Goal: Check status: Check status

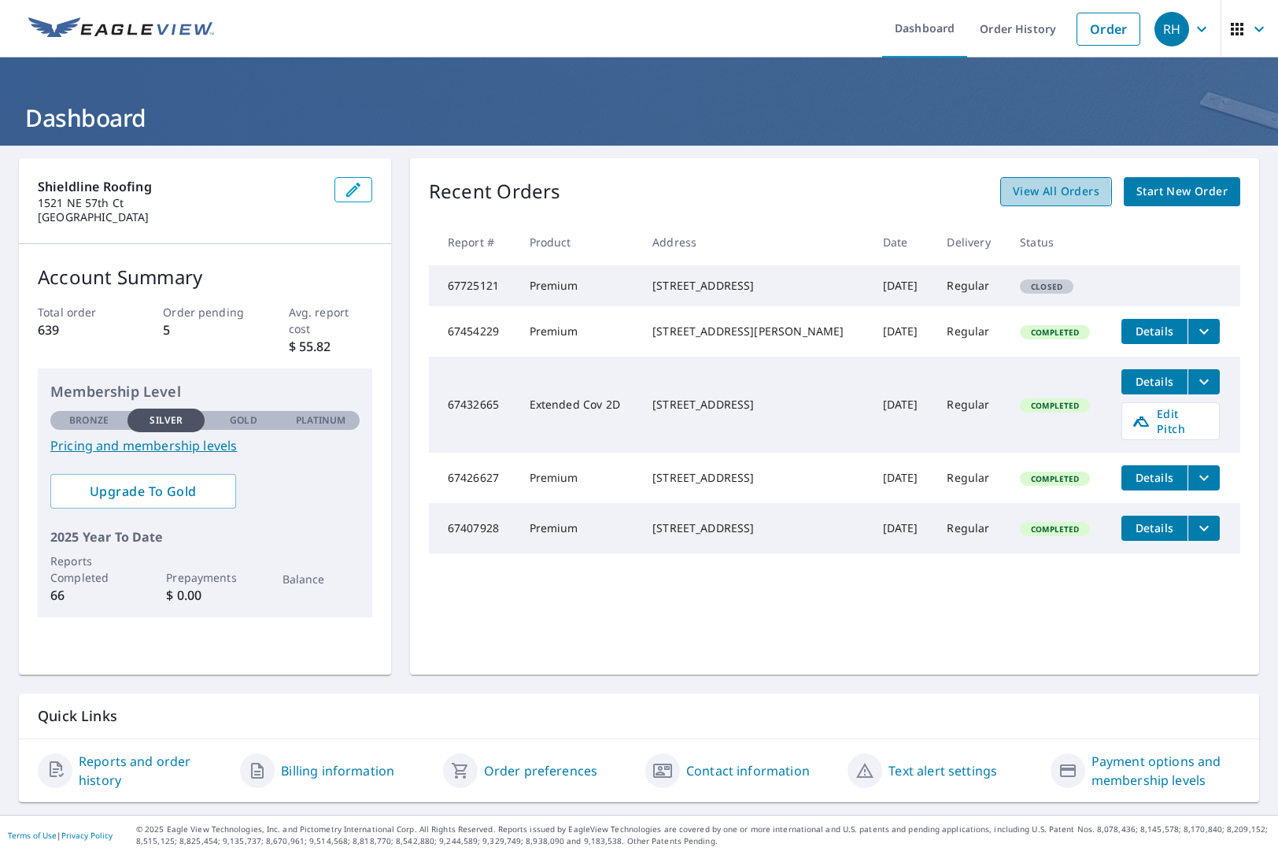
click at [1036, 190] on span "View All Orders" at bounding box center [1056, 192] width 87 height 20
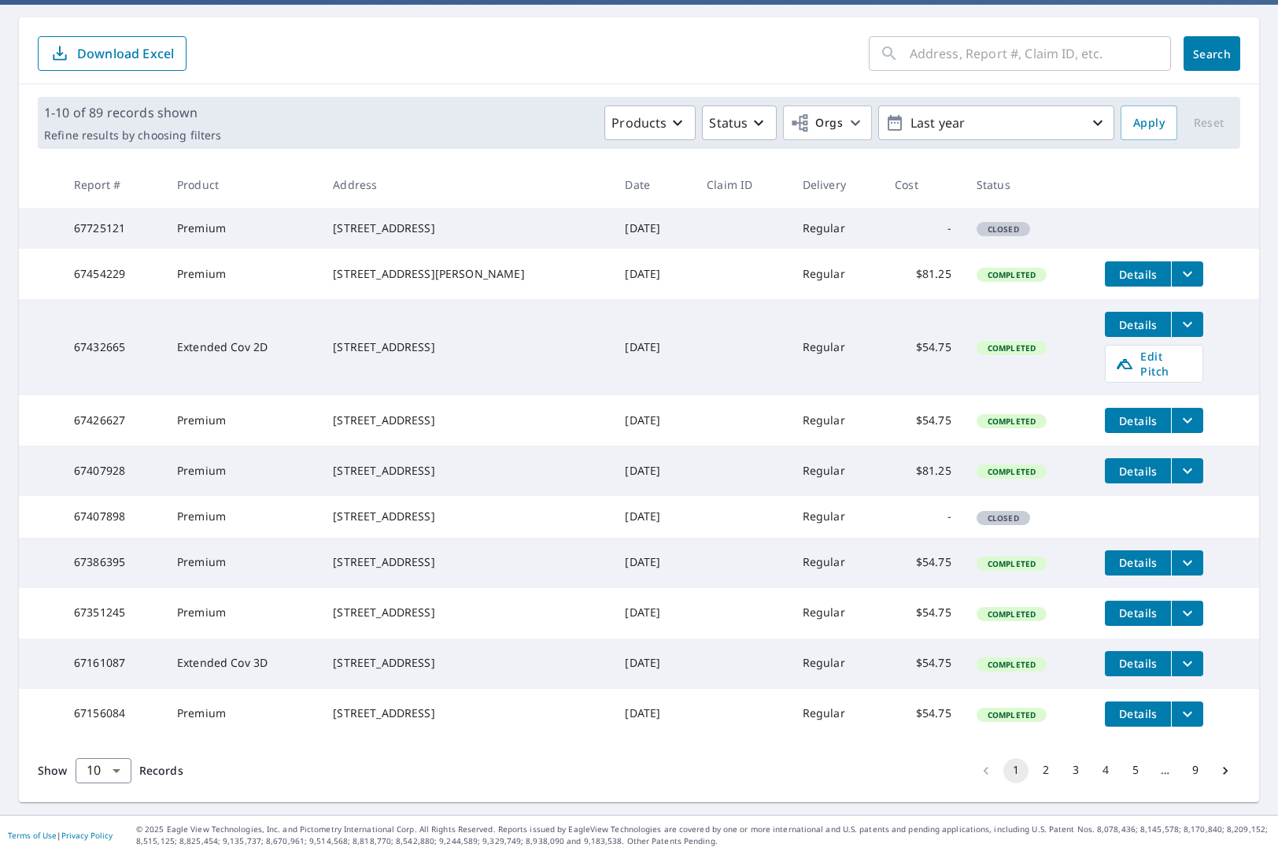
scroll to position [205, 0]
click at [1047, 772] on button "2" at bounding box center [1045, 770] width 25 height 25
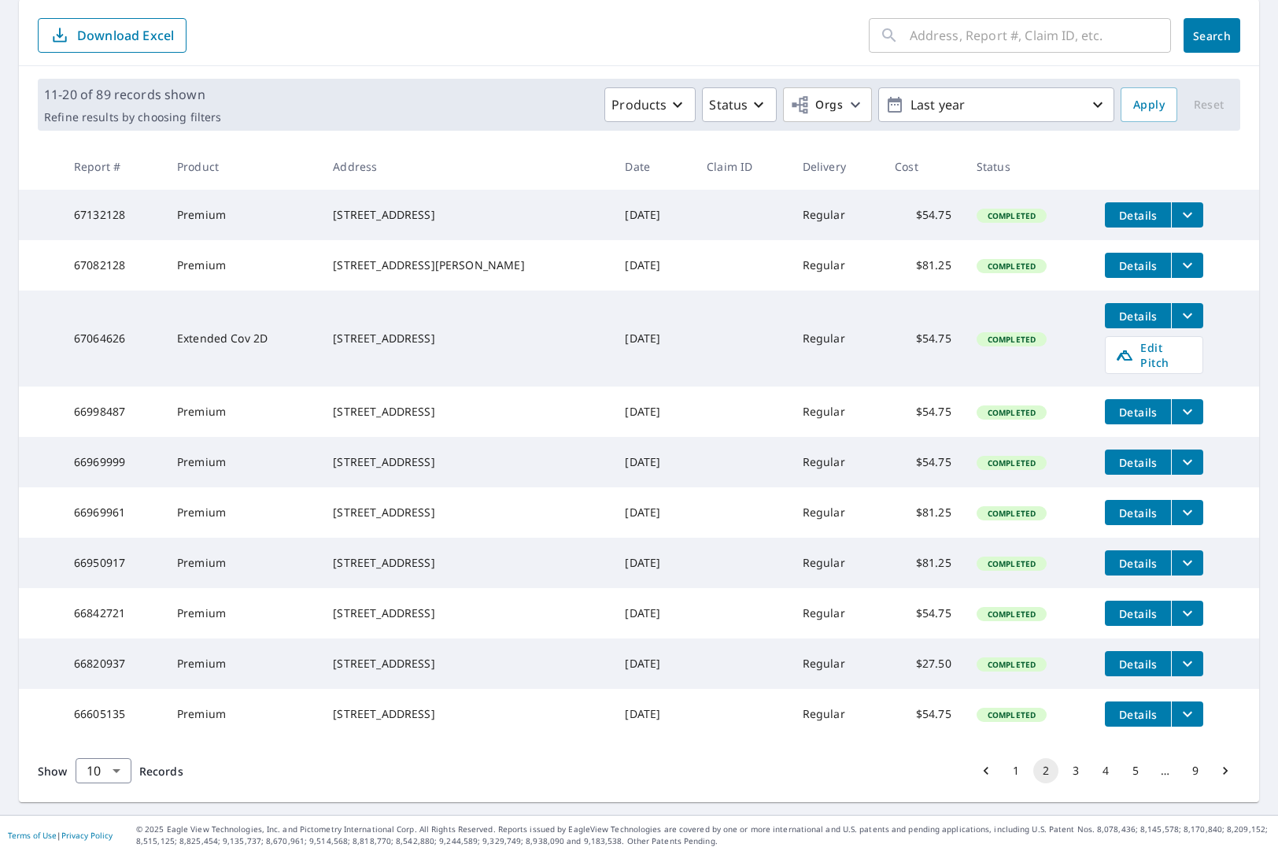
scroll to position [205, 0]
click at [1071, 769] on button "3" at bounding box center [1075, 770] width 25 height 25
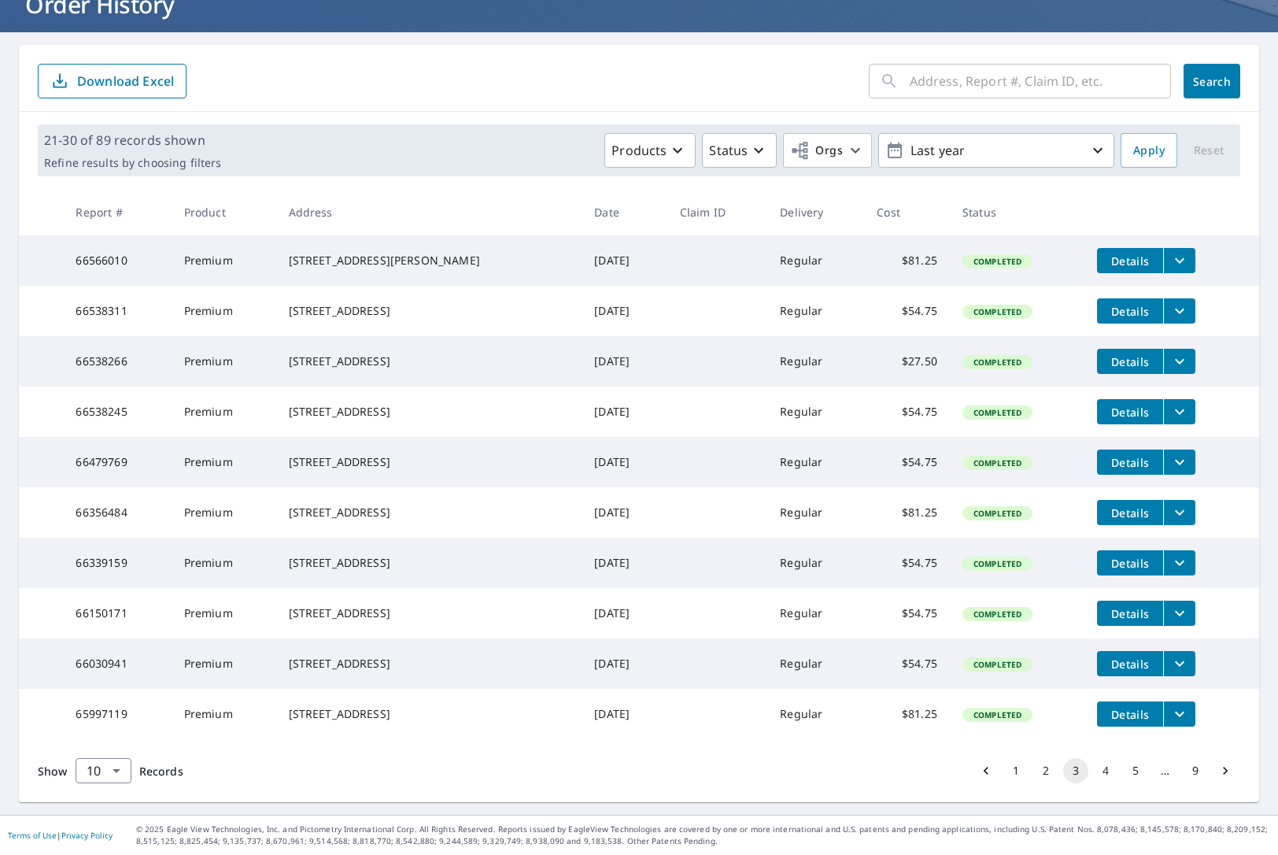
scroll to position [176, 0]
click at [1107, 771] on button "4" at bounding box center [1105, 770] width 25 height 25
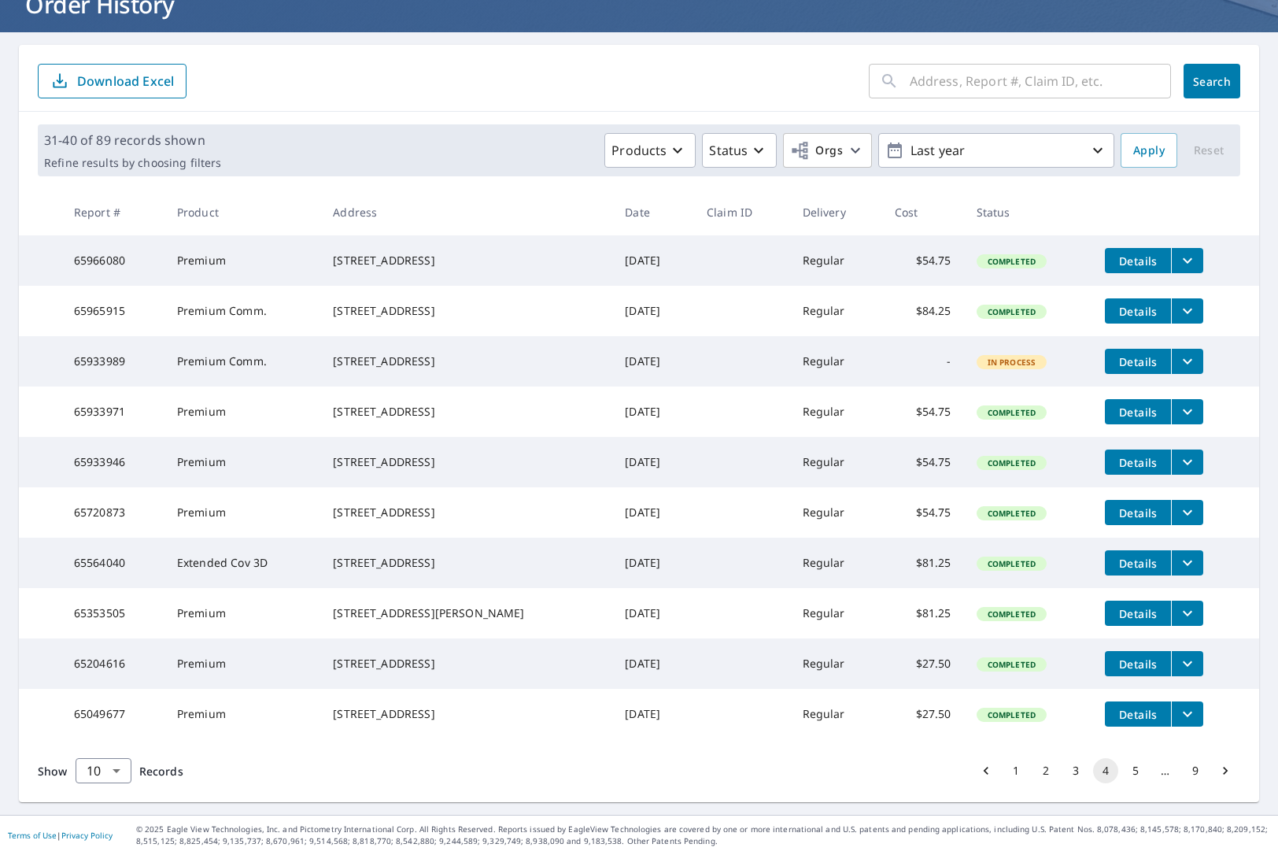
scroll to position [176, 0]
click at [1136, 771] on button "5" at bounding box center [1135, 770] width 25 height 25
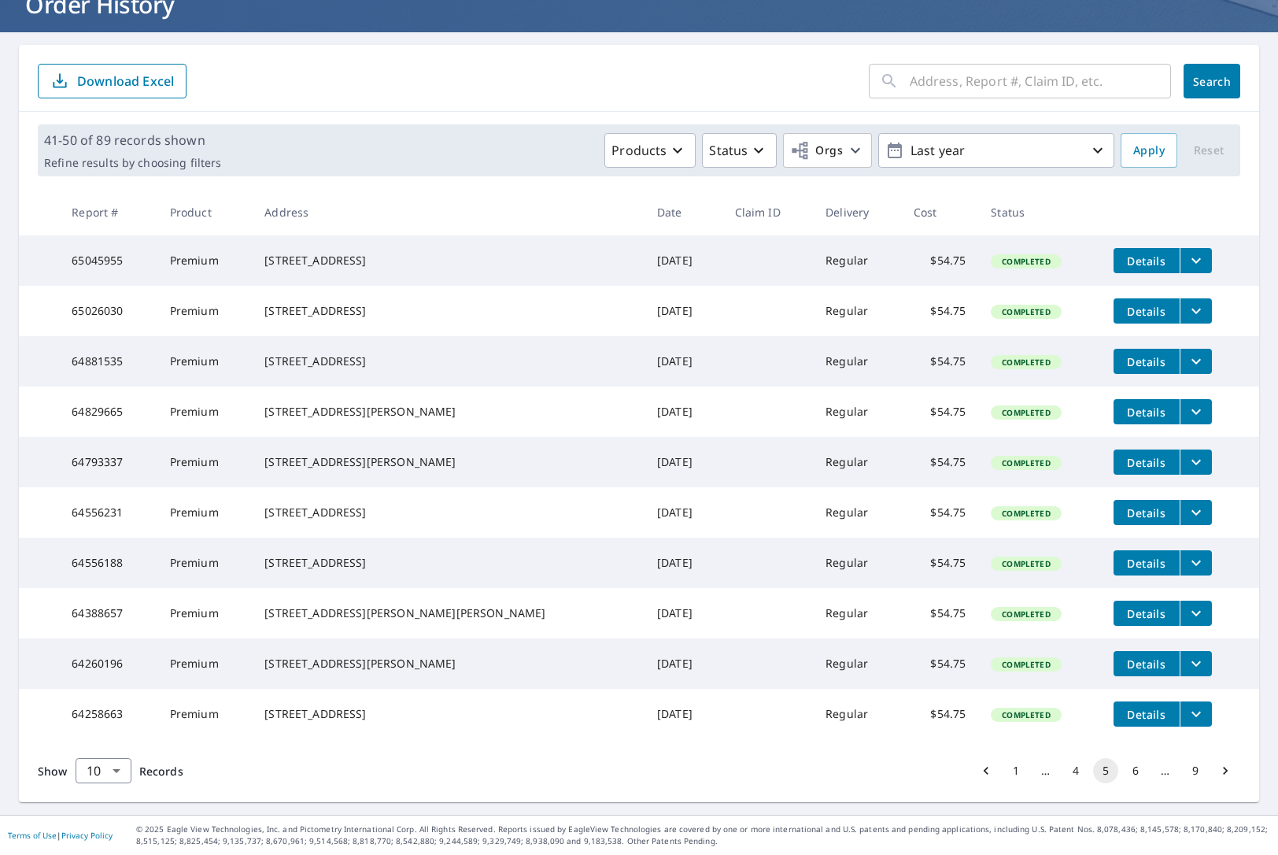
scroll to position [176, 0]
click at [1137, 771] on button "6" at bounding box center [1135, 770] width 25 height 25
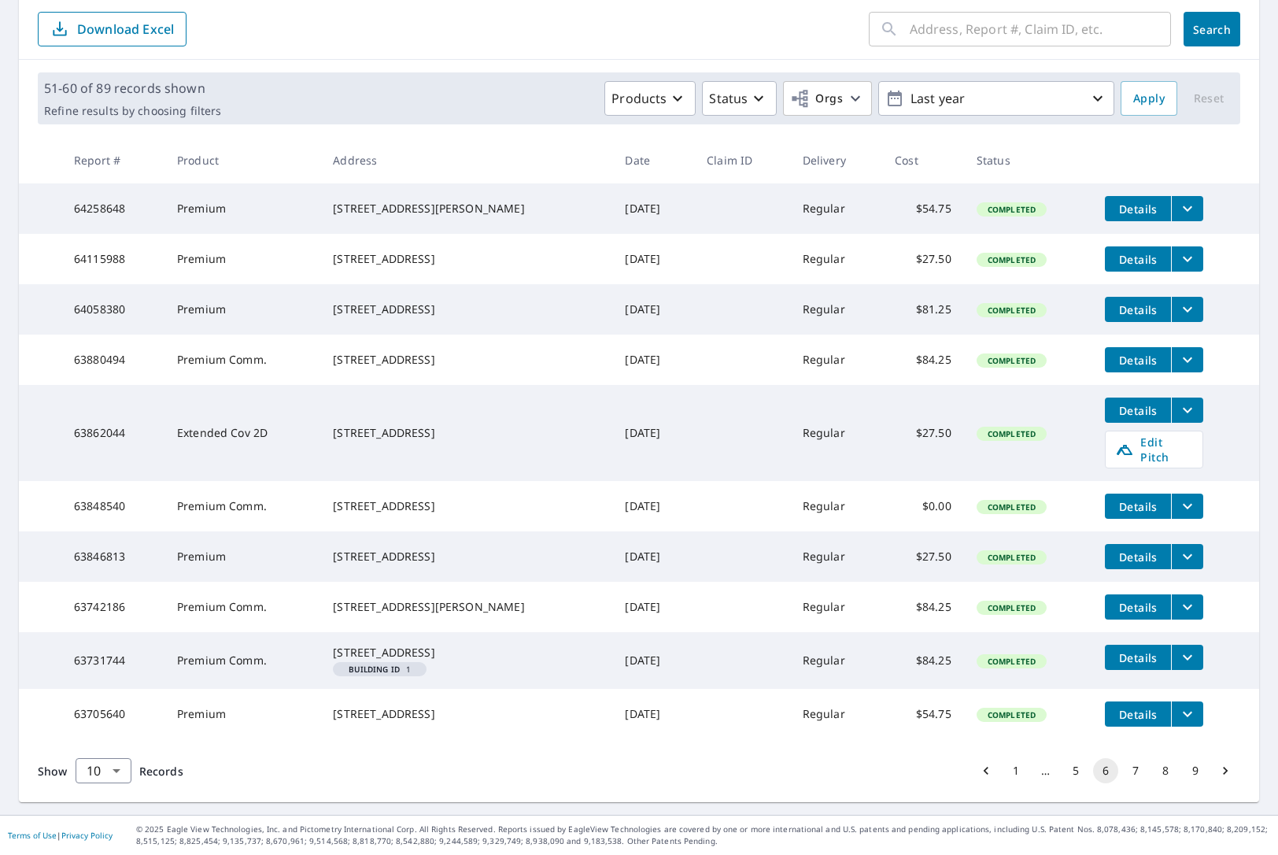
click at [1140, 767] on button "7" at bounding box center [1135, 770] width 25 height 25
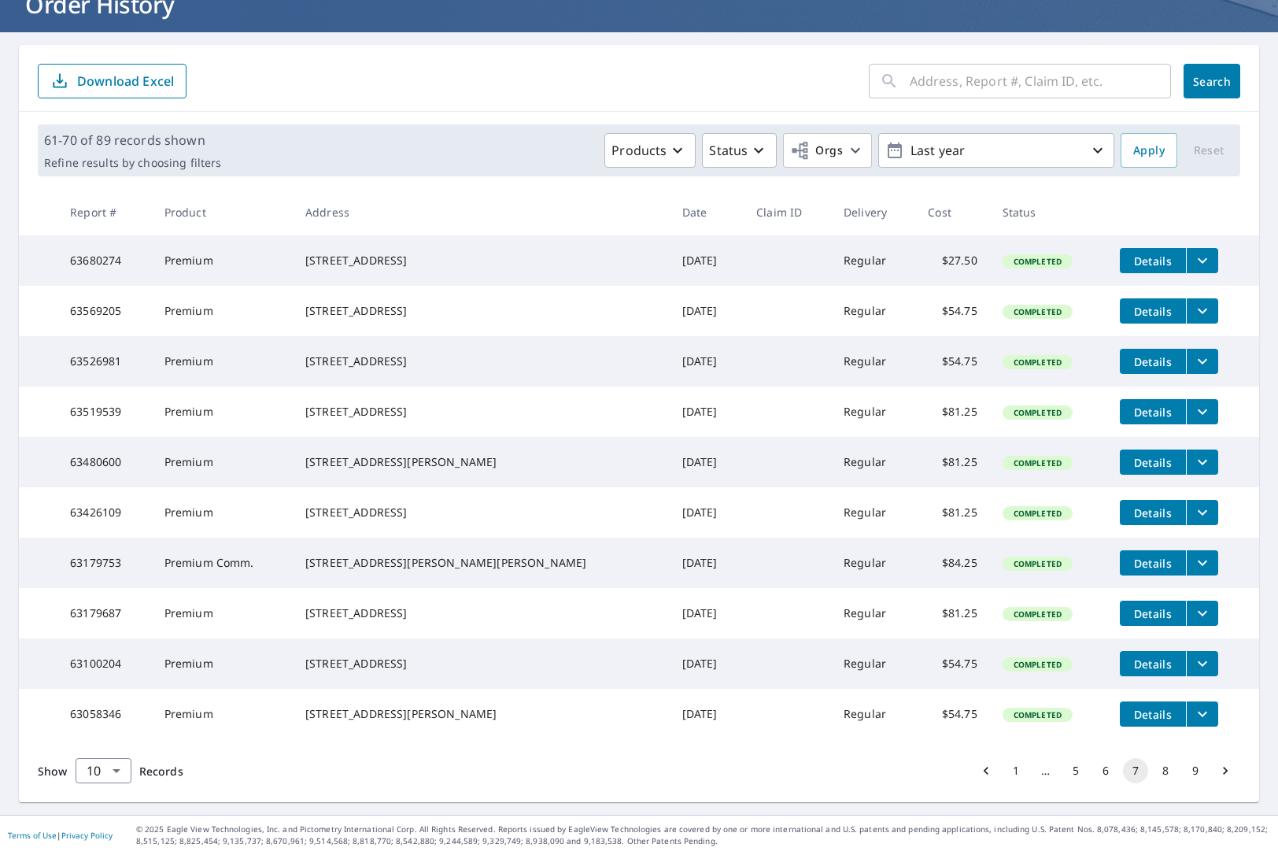
scroll to position [176, 0]
click at [1101, 767] on button "6" at bounding box center [1105, 770] width 25 height 25
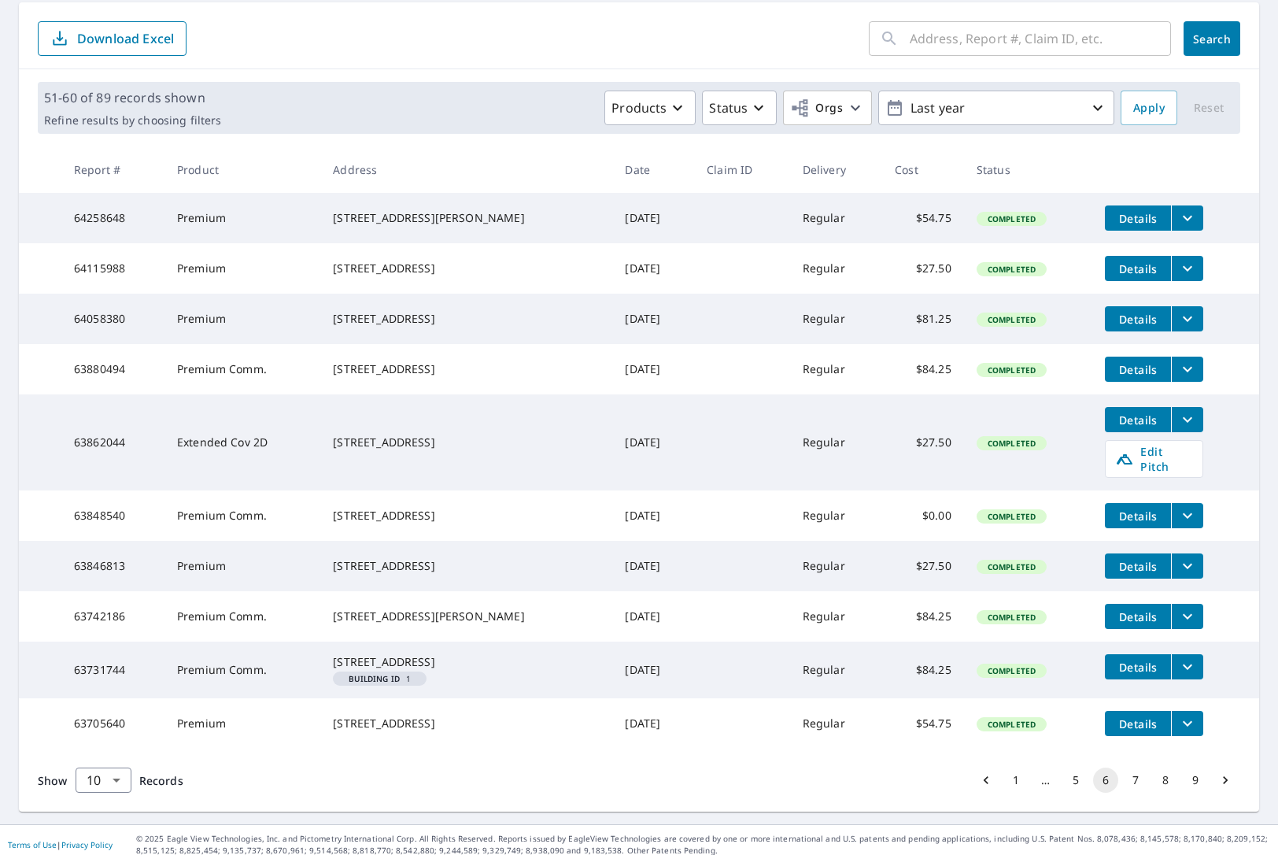
scroll to position [158, 0]
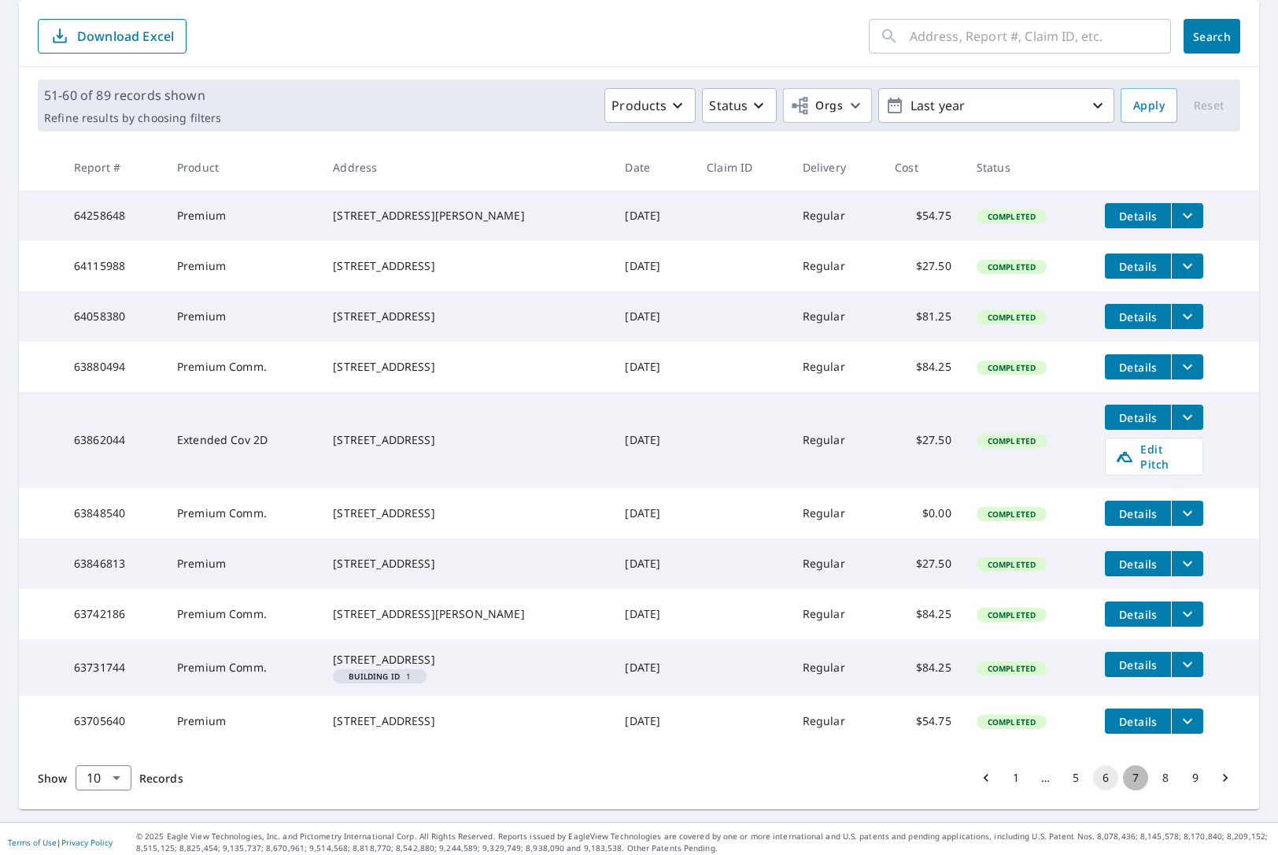
click at [1135, 790] on button "7" at bounding box center [1135, 777] width 25 height 25
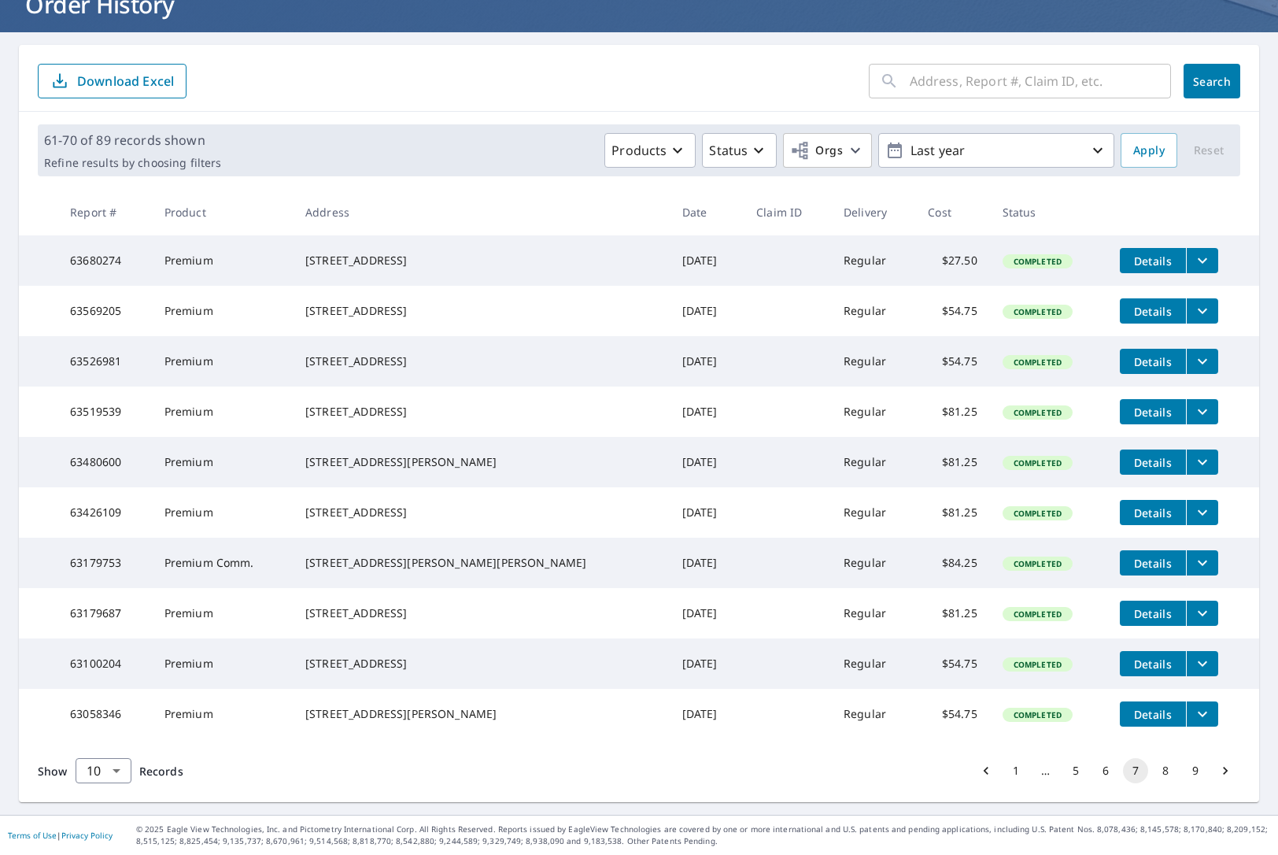
scroll to position [176, 0]
click at [1166, 771] on button "8" at bounding box center [1165, 770] width 25 height 25
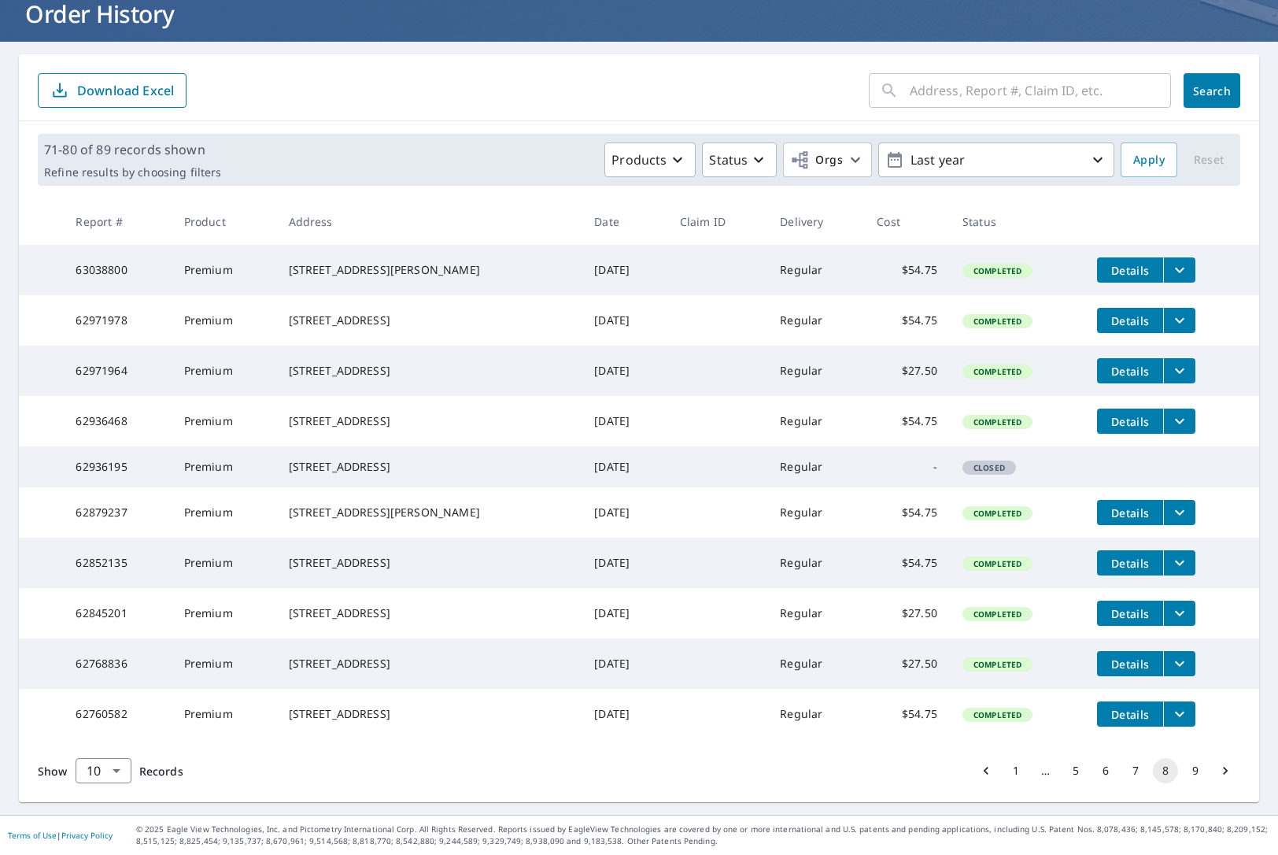
scroll to position [176, 0]
click at [1193, 765] on button "9" at bounding box center [1195, 770] width 25 height 25
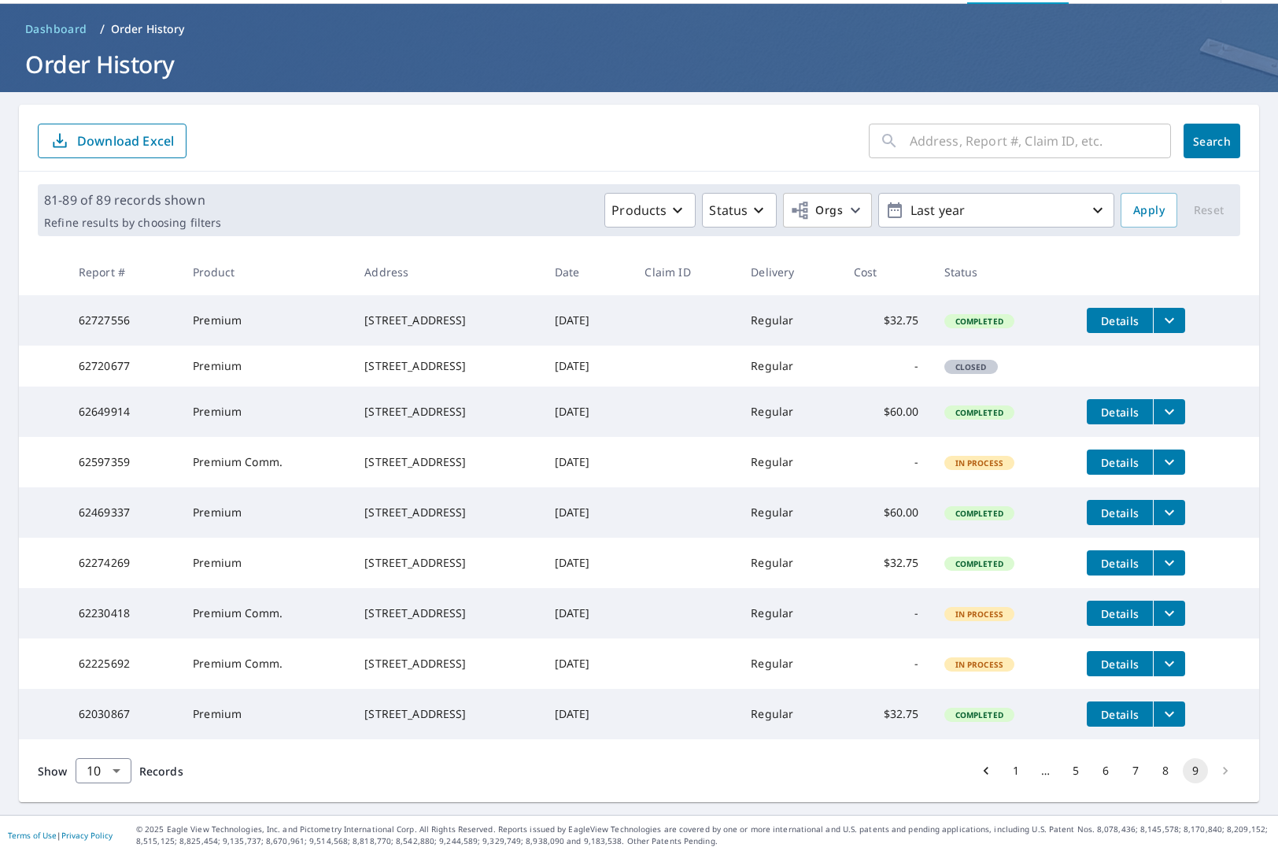
scroll to position [120, 0]
click at [1225, 769] on li "pagination navigation" at bounding box center [1225, 770] width 30 height 25
click at [1074, 770] on button "5" at bounding box center [1075, 770] width 25 height 25
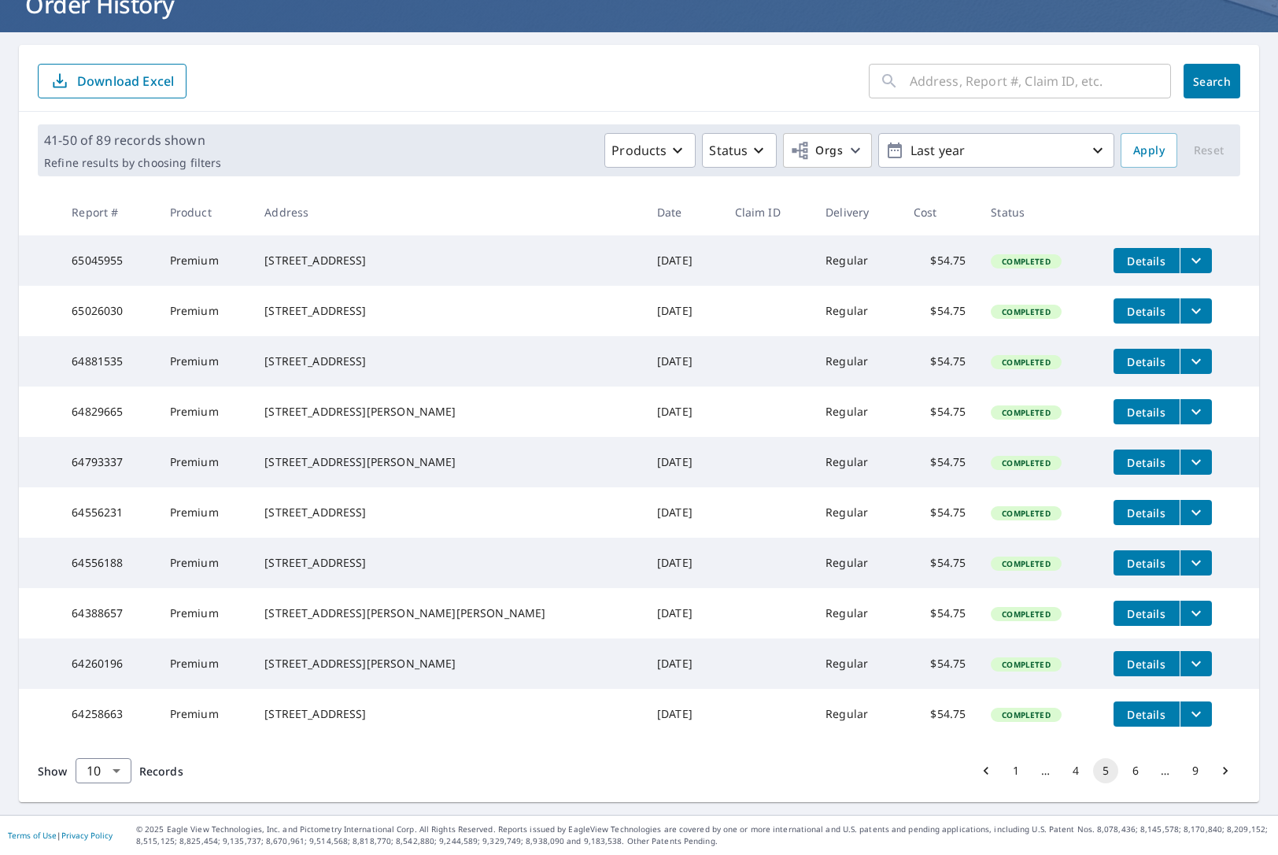
scroll to position [163, 0]
click at [1077, 783] on button "4" at bounding box center [1075, 770] width 25 height 25
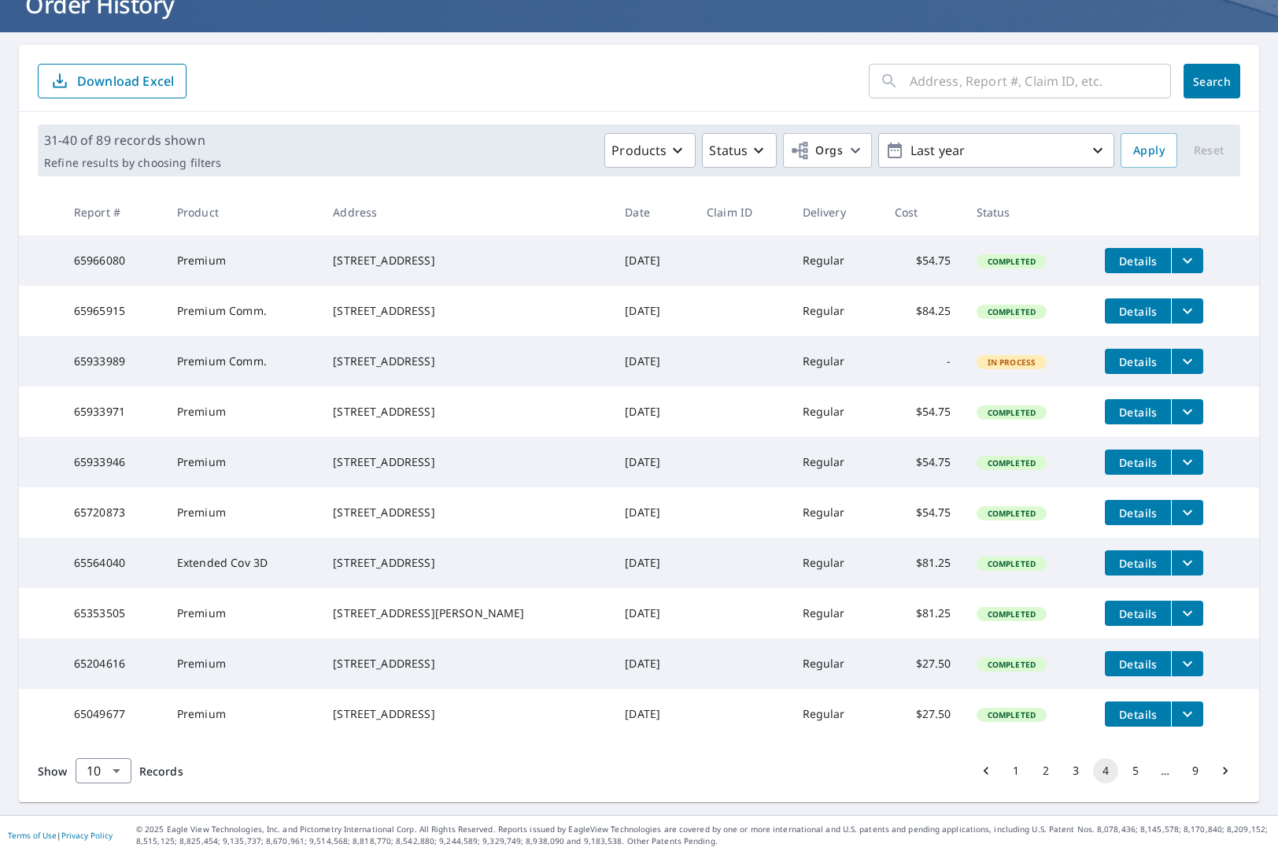
scroll to position [121, 0]
click at [1070, 783] on button "3" at bounding box center [1075, 770] width 25 height 25
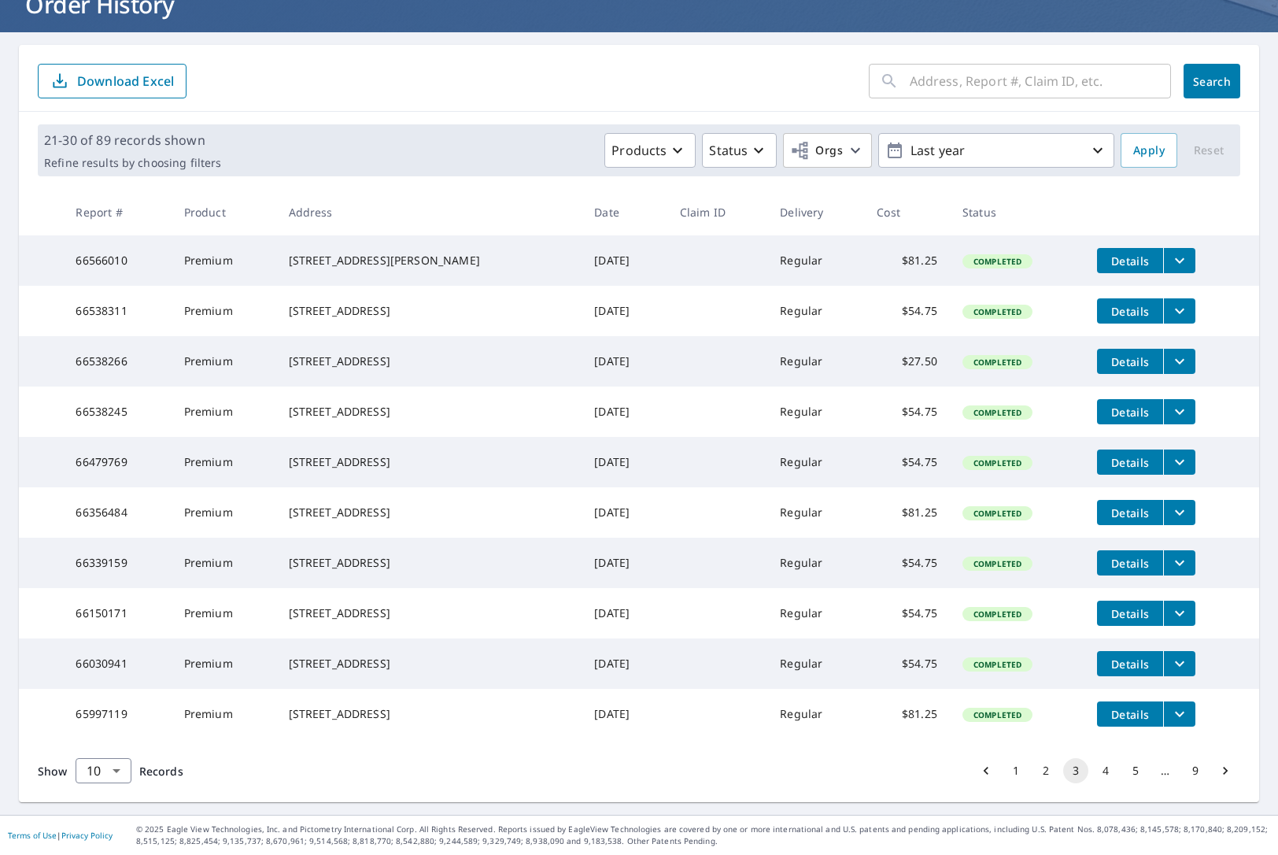
scroll to position [153, 0]
click at [1045, 783] on button "2" at bounding box center [1045, 770] width 25 height 25
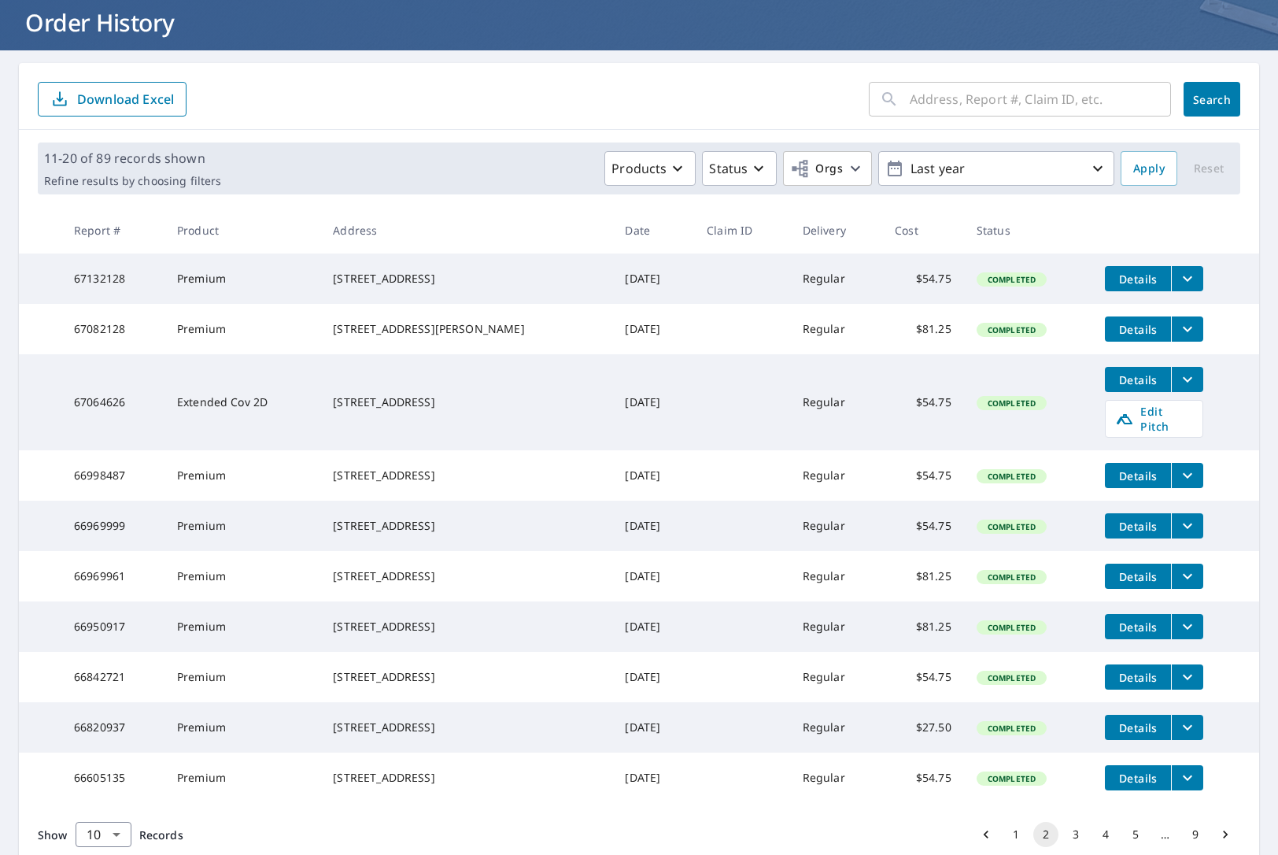
scroll to position [81, 0]
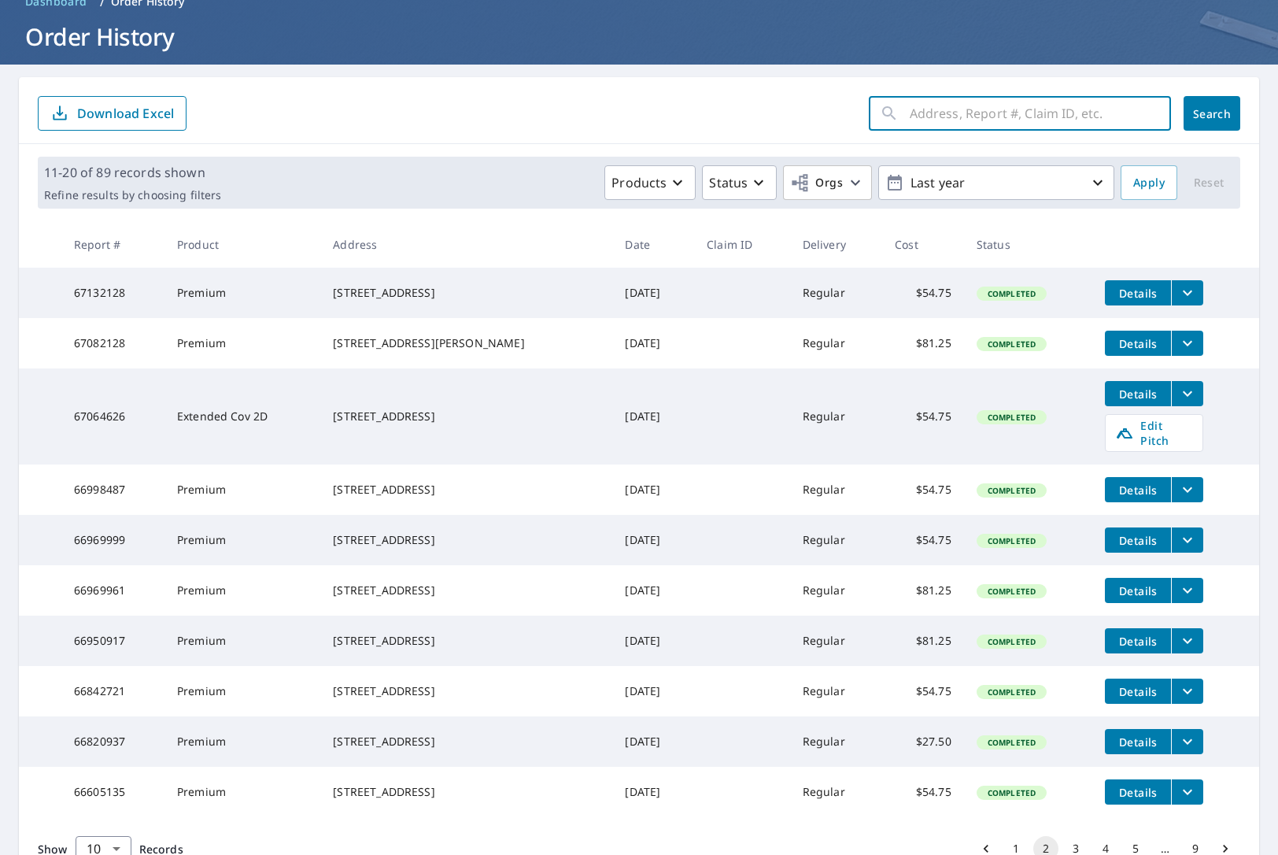
click at [923, 109] on input "text" at bounding box center [1040, 113] width 261 height 44
type input "parkland"
click at [1212, 113] on button "Search" at bounding box center [1212, 113] width 57 height 35
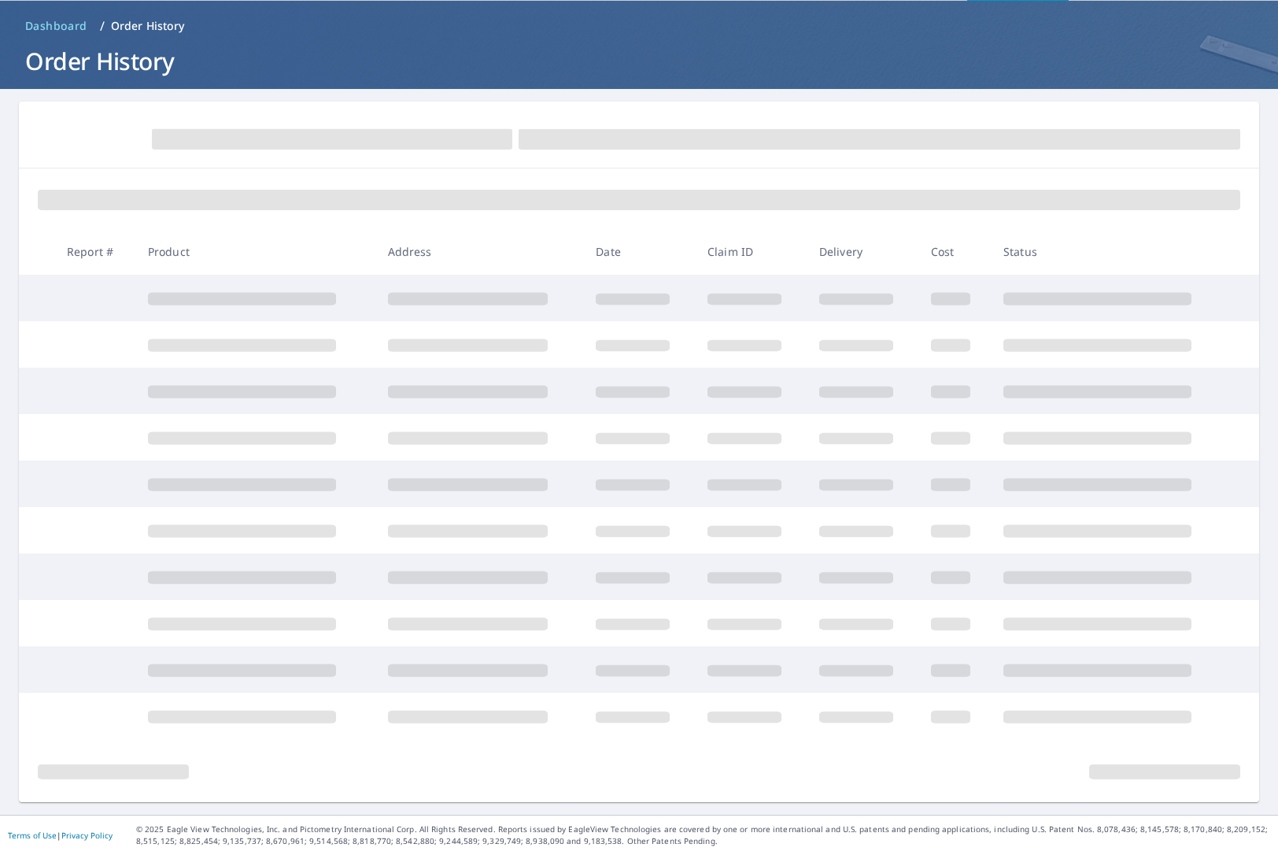
scroll to position [57, 0]
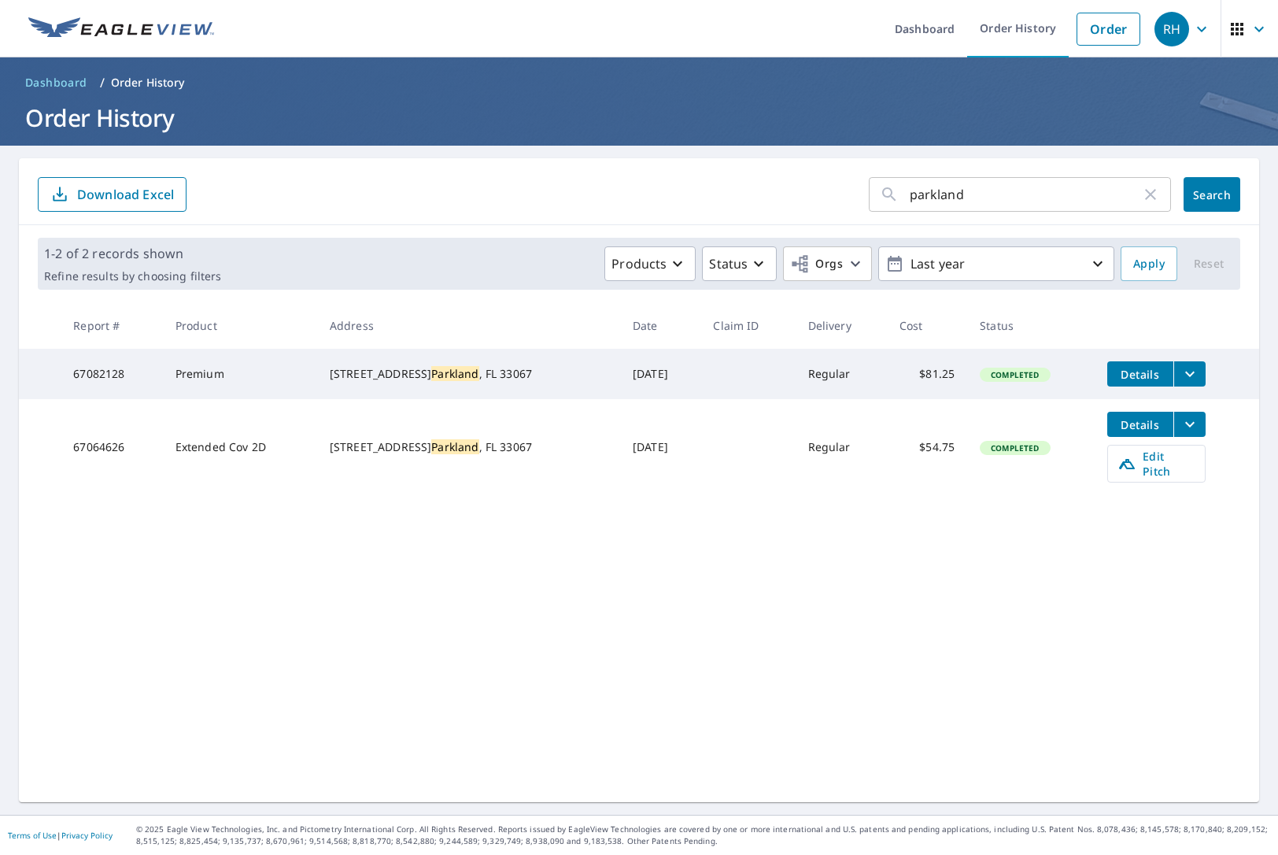
click at [478, 442] on div "[STREET_ADDRESS]" at bounding box center [469, 447] width 278 height 16
click at [1185, 376] on icon "filesDropdownBtn-67082128" at bounding box center [1189, 374] width 9 height 6
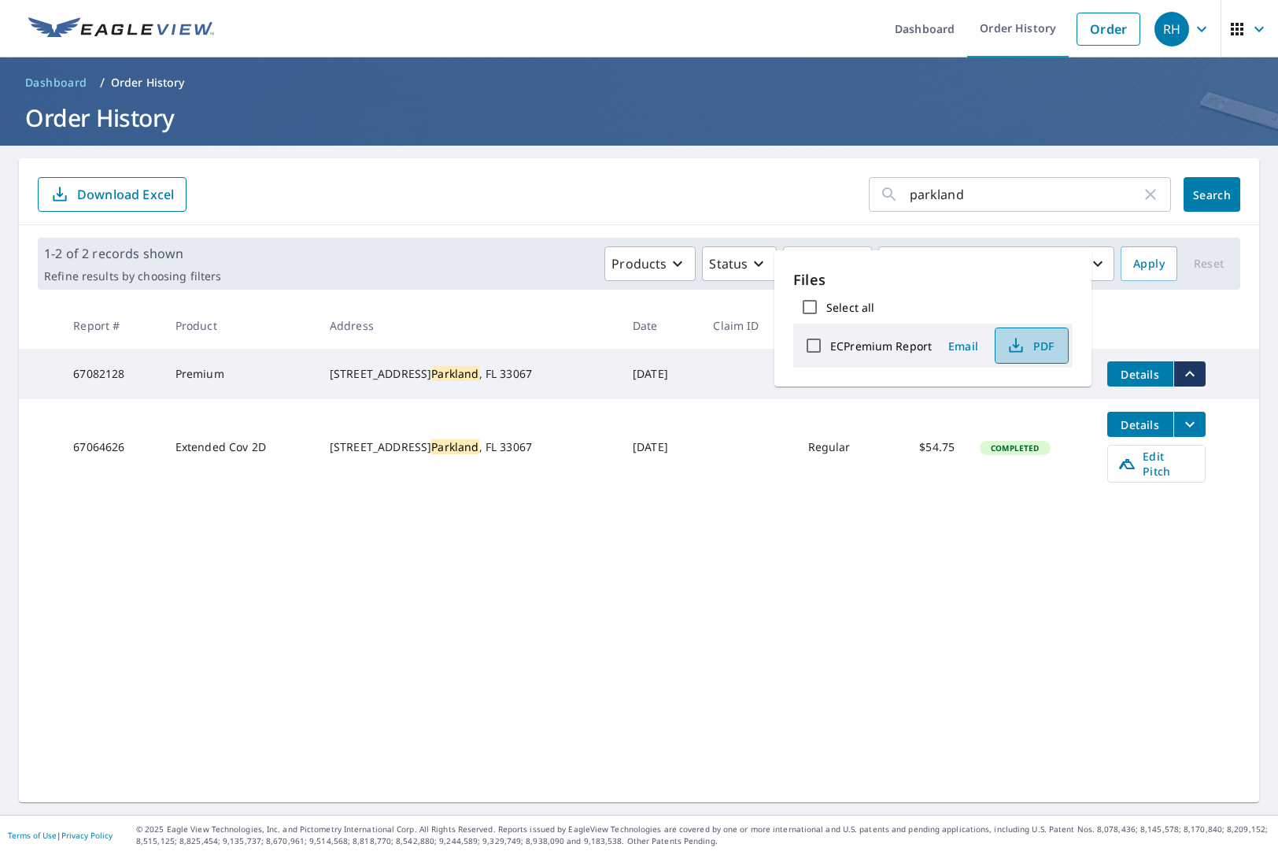
click at [1051, 340] on span "PDF" at bounding box center [1030, 345] width 50 height 19
click at [620, 435] on td "[DATE]" at bounding box center [660, 447] width 80 height 96
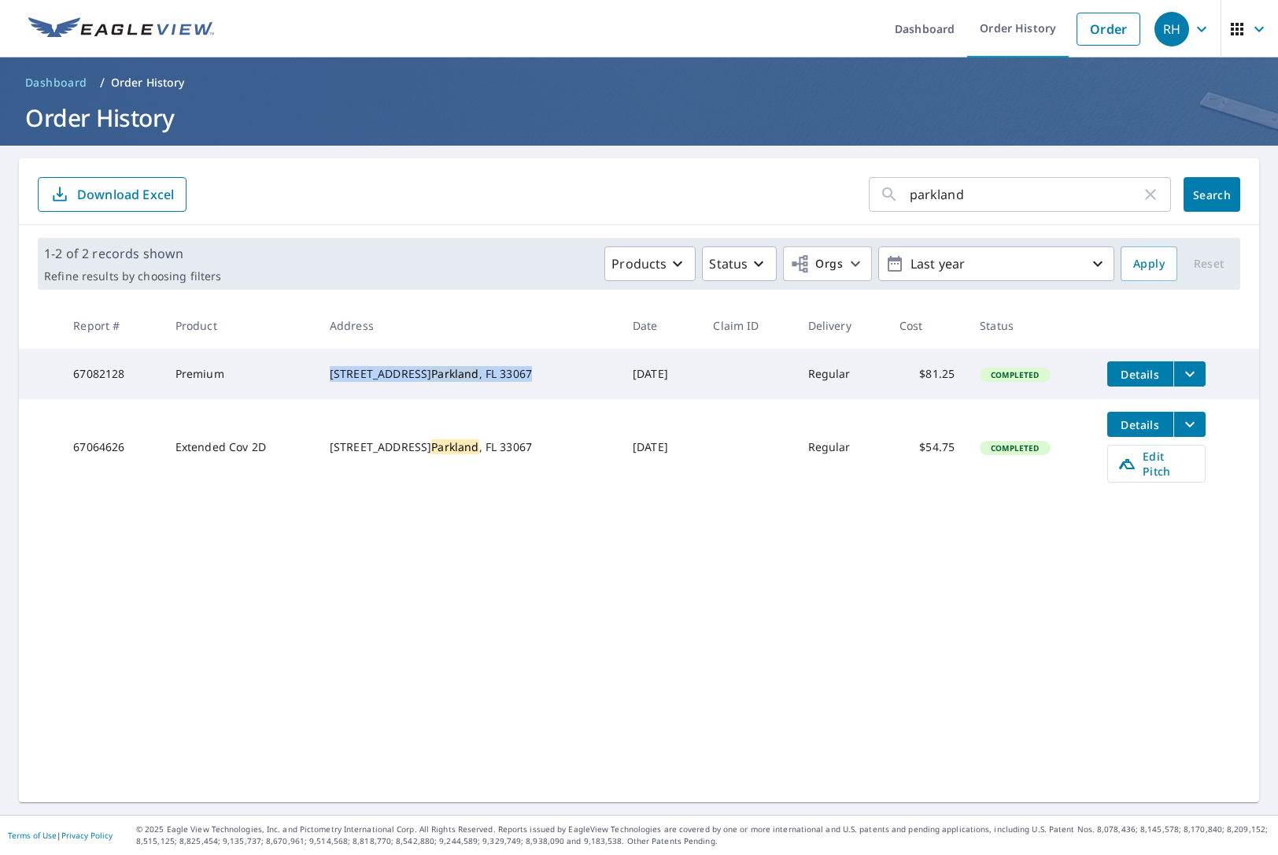
drag, startPoint x: 443, startPoint y: 389, endPoint x: 351, endPoint y: 370, distance: 94.0
click at [351, 370] on td "[STREET_ADDRESS][PERSON_NAME]" at bounding box center [468, 374] width 303 height 50
copy div "[STREET_ADDRESS][PERSON_NAME]"
